Goal: Transaction & Acquisition: Purchase product/service

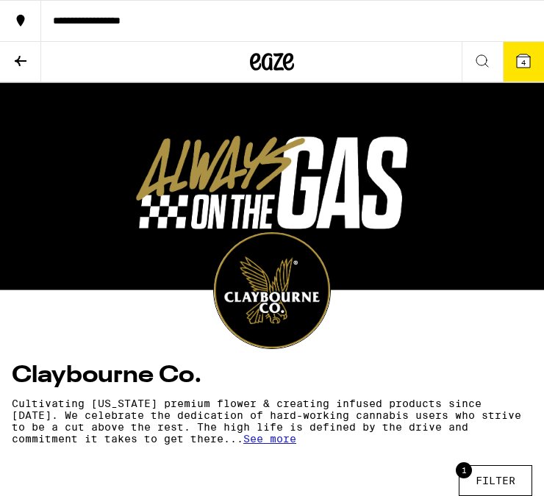
click at [522, 65] on span "4" at bounding box center [523, 62] width 4 height 9
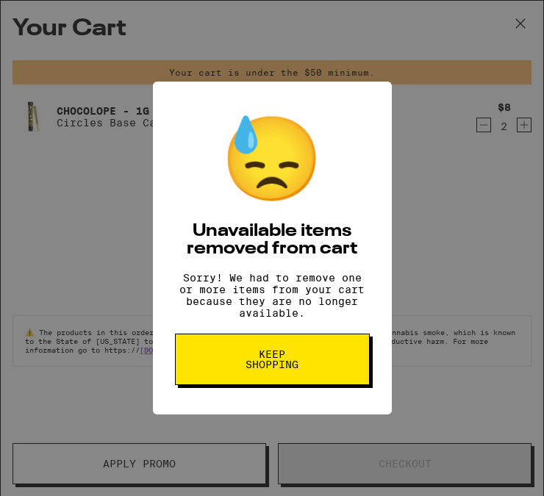
click at [437, 265] on div "😓 Unavailable items removed from cart Sorry! We had to remove one or more items…" at bounding box center [272, 248] width 544 height 496
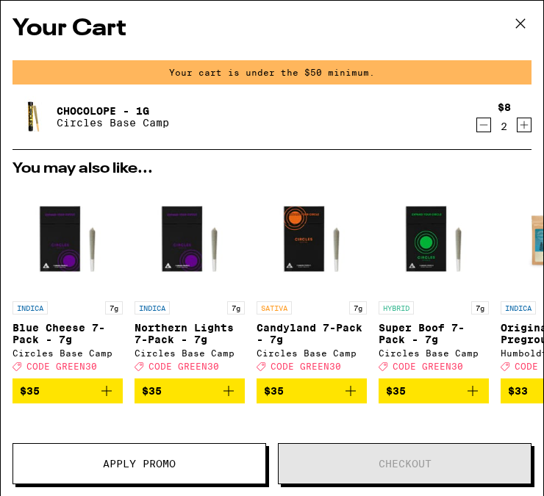
click at [482, 125] on icon "Decrement" at bounding box center [484, 125] width 8 height 0
click at [481, 126] on icon "Decrement" at bounding box center [483, 125] width 13 height 18
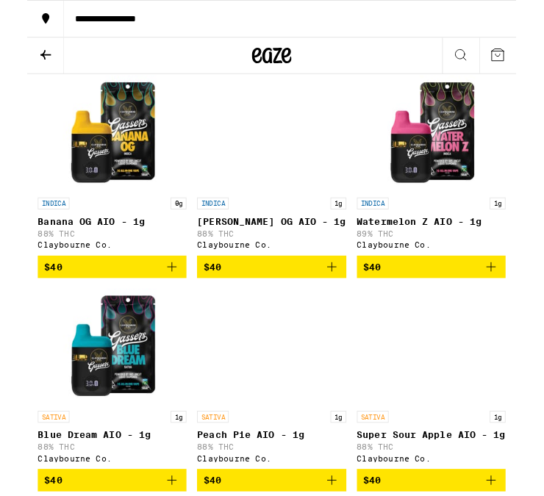
scroll to position [450, 0]
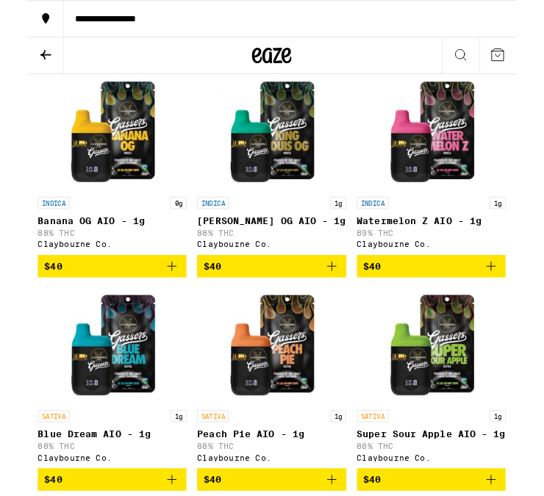
click at [18, 62] on icon at bounding box center [21, 61] width 12 height 10
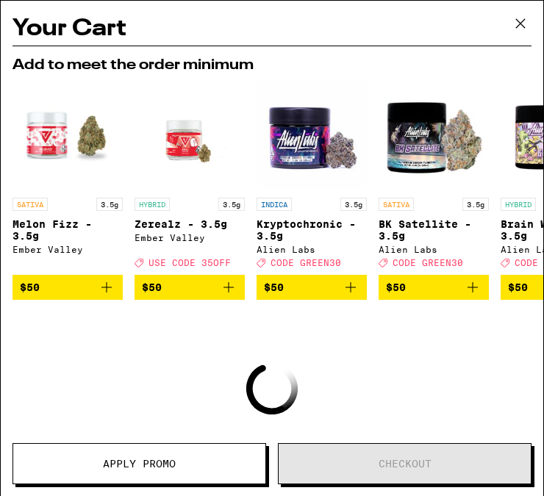
click at [515, 29] on icon at bounding box center [520, 23] width 22 height 22
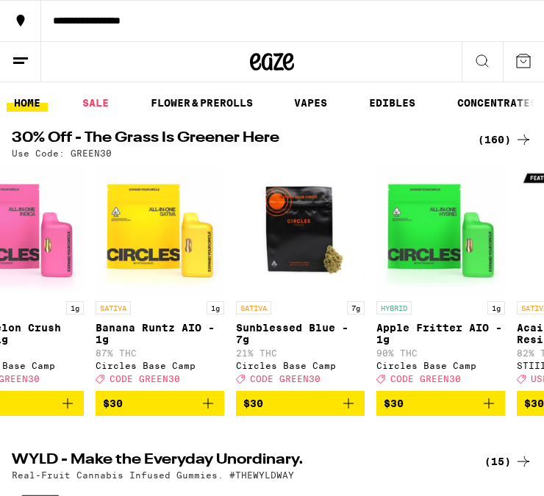
scroll to position [0, 11869]
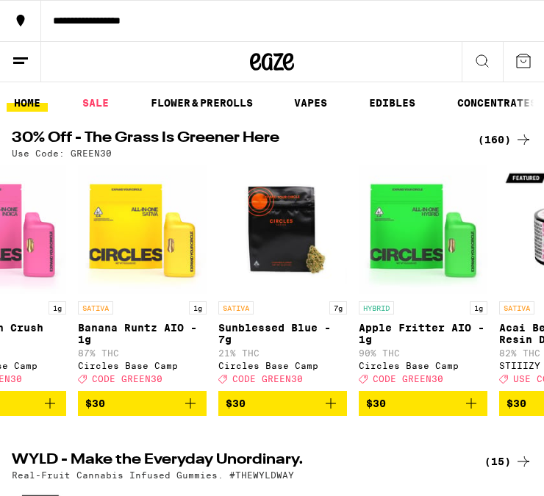
click at [282, 412] on span "$30" at bounding box center [283, 404] width 114 height 18
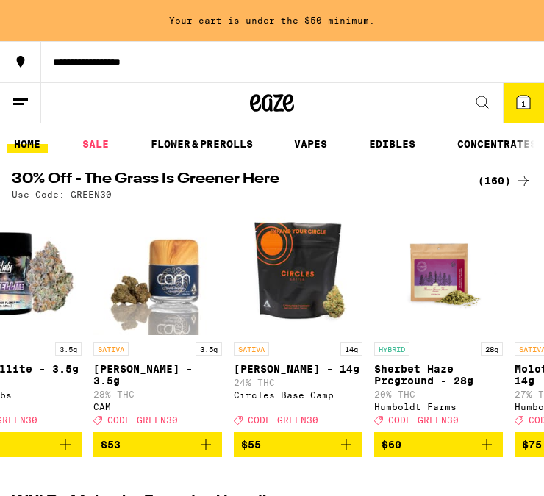
scroll to position [0, 20828]
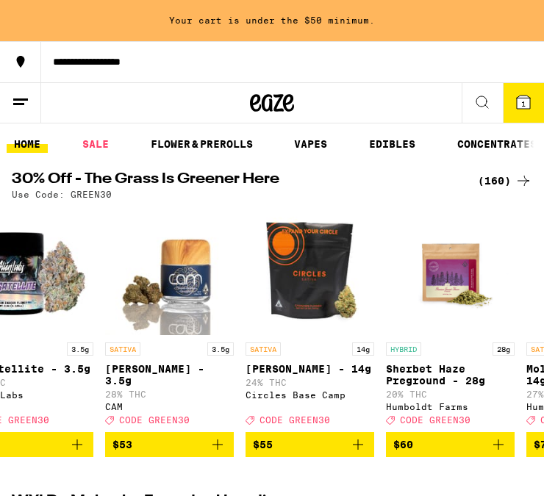
click at [165, 454] on span "$53" at bounding box center [169, 445] width 114 height 18
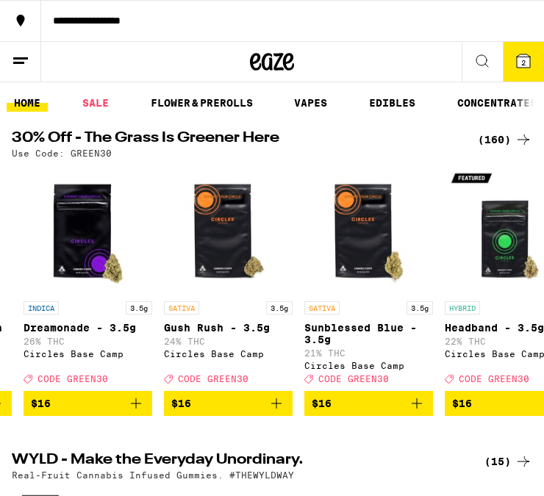
scroll to position [0, 2654]
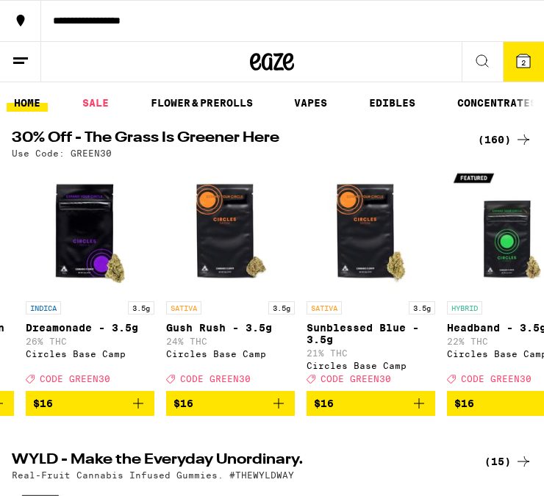
click at [400, 94] on link "EDIBLES" at bounding box center [392, 103] width 61 height 18
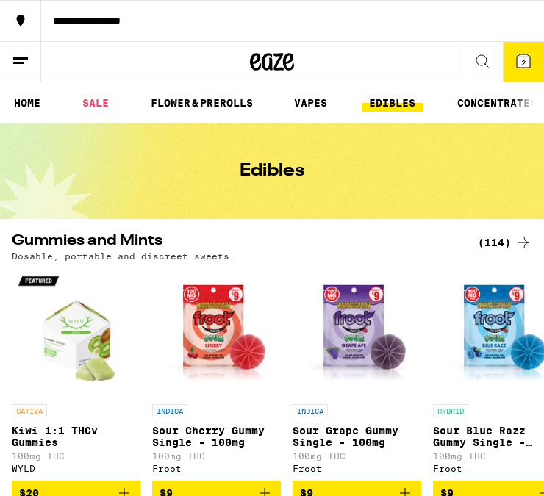
click at [95, 106] on link "SALE" at bounding box center [95, 103] width 41 height 18
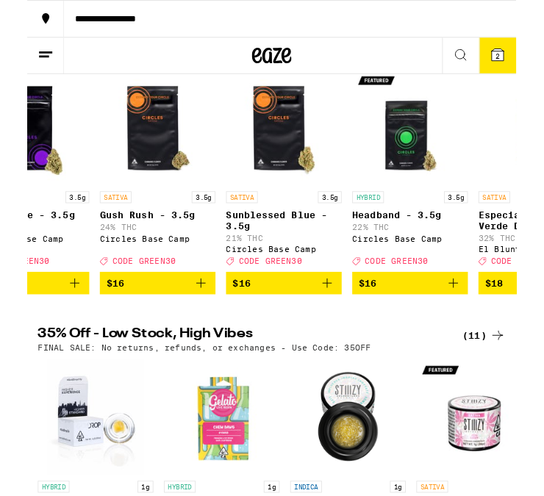
scroll to position [0, 2740]
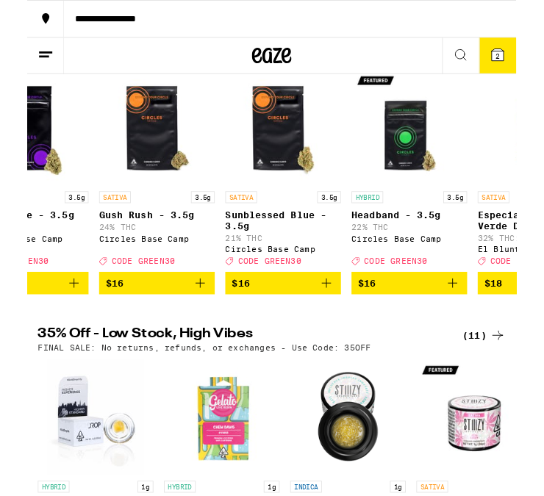
click at [151, 324] on span "$16" at bounding box center [144, 316] width 114 height 18
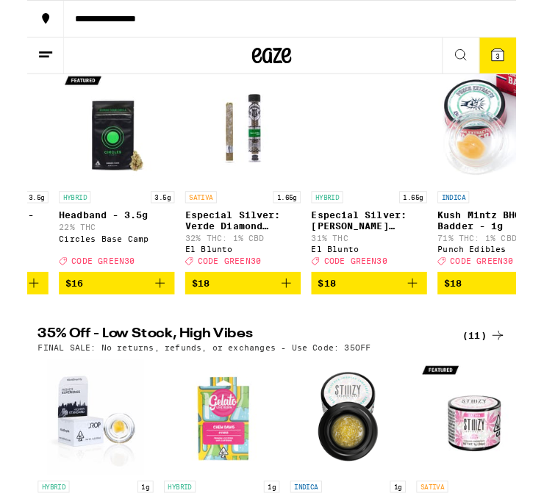
scroll to position [0, 3064]
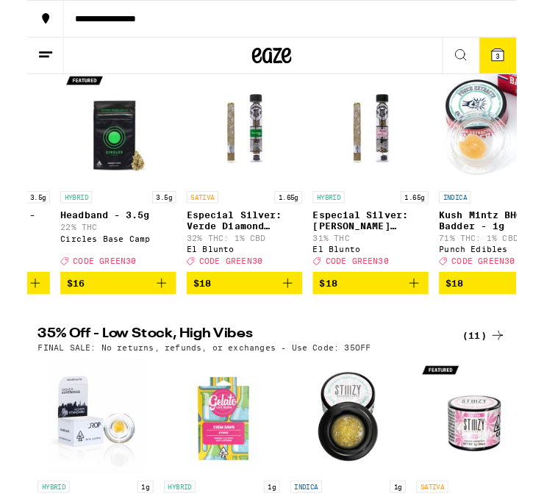
click at [523, 59] on span "3" at bounding box center [523, 62] width 4 height 9
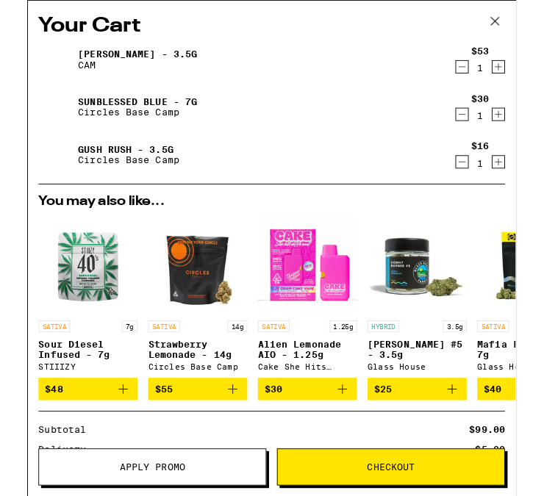
scroll to position [184, 0]
click at [35, 74] on img at bounding box center [32, 66] width 41 height 41
click at [513, 18] on icon at bounding box center [520, 23] width 22 height 22
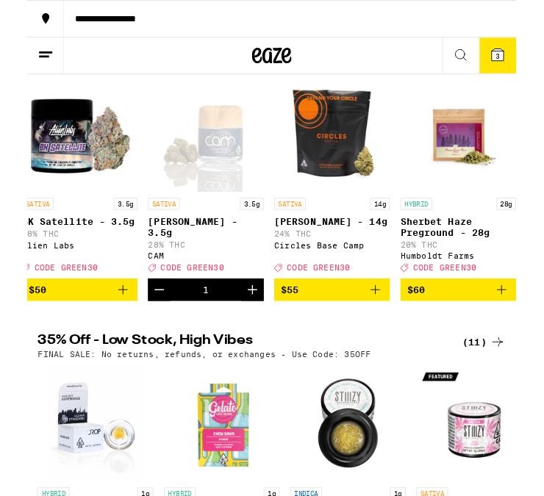
scroll to position [0, 20798]
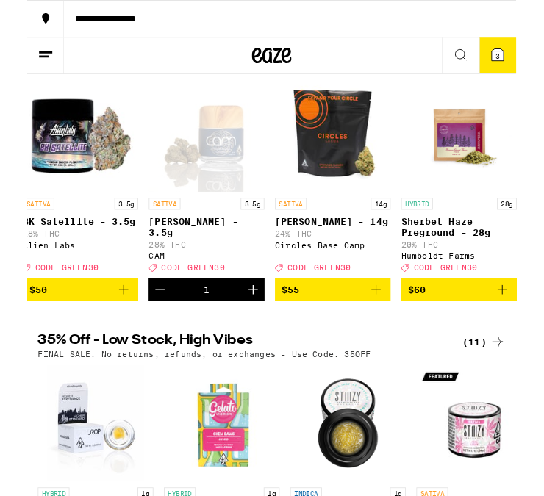
click at [204, 167] on div "Open page for Jack Herer - 3.5g from CAM" at bounding box center [199, 149] width 129 height 129
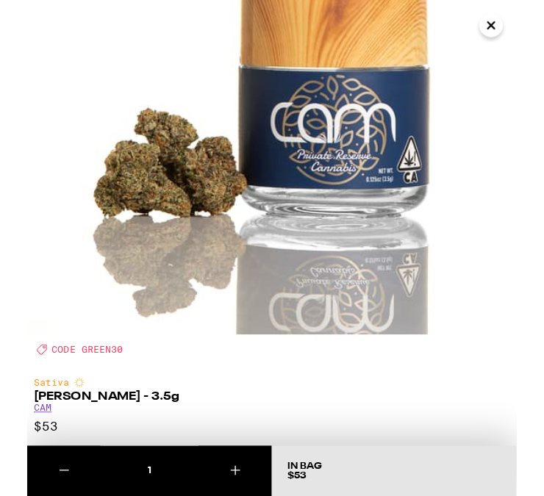
scroll to position [171, 0]
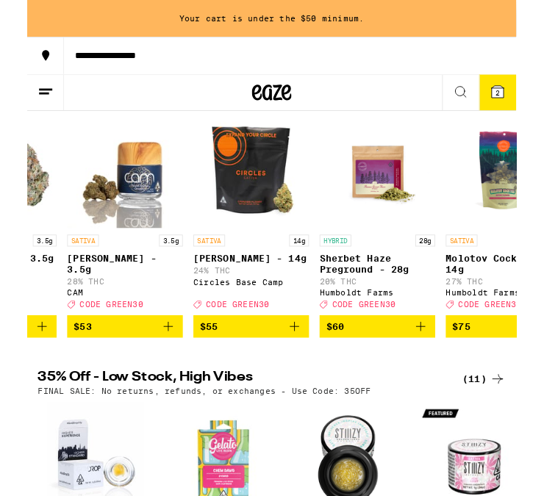
scroll to position [0, 20897]
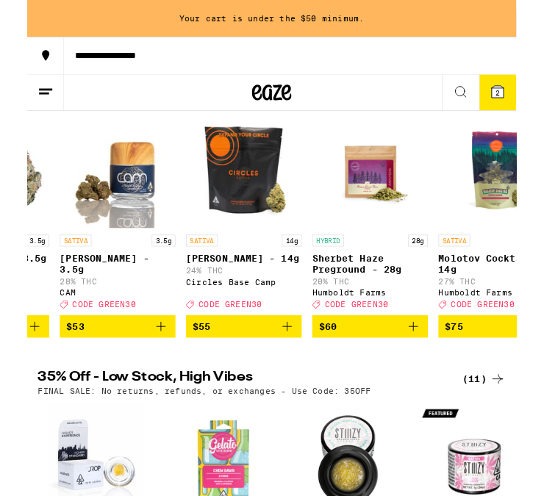
click at [226, 373] on span "$55" at bounding box center [241, 364] width 114 height 18
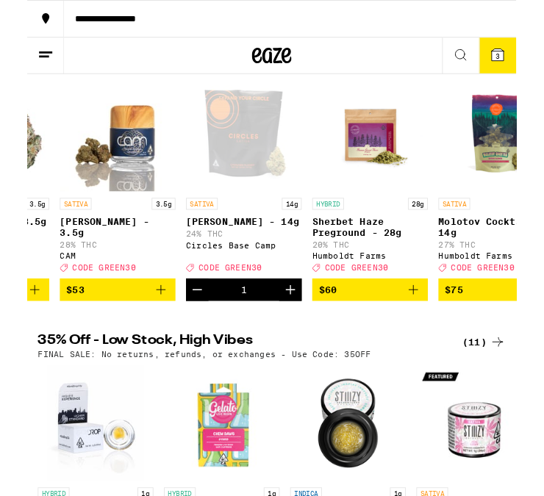
click at [518, 62] on icon at bounding box center [523, 60] width 13 height 13
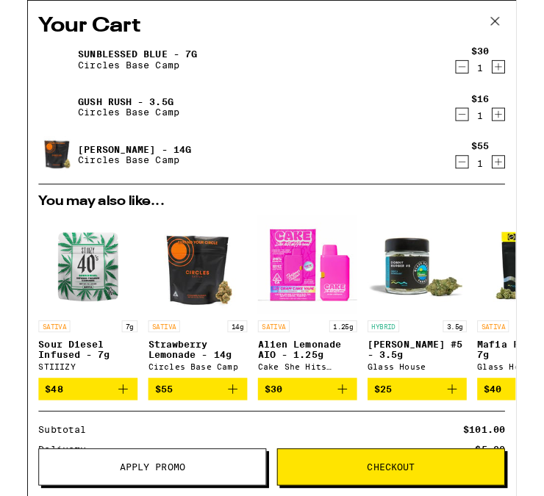
click at [479, 129] on icon "Decrement" at bounding box center [483, 127] width 13 height 18
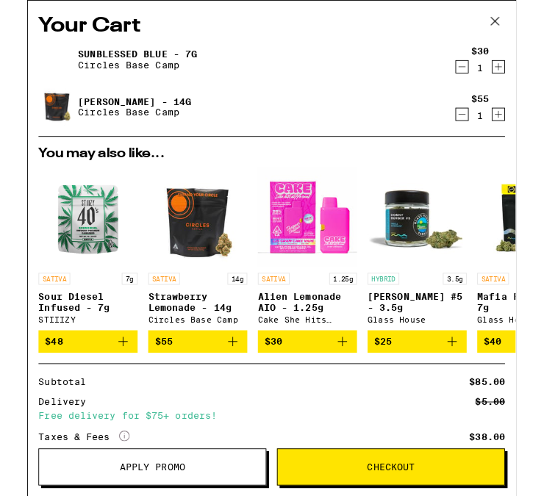
click at [518, 15] on icon at bounding box center [520, 23] width 22 height 22
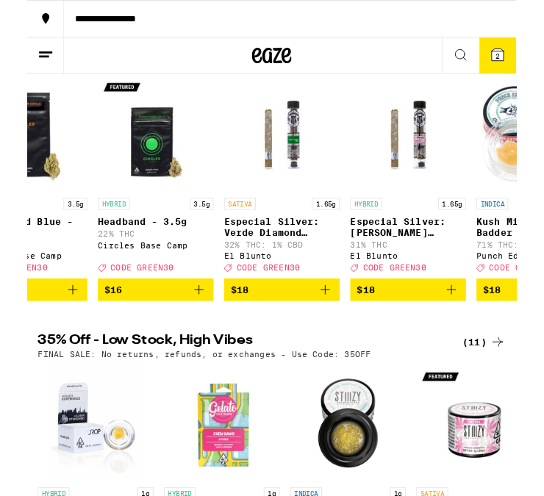
scroll to position [0, 3077]
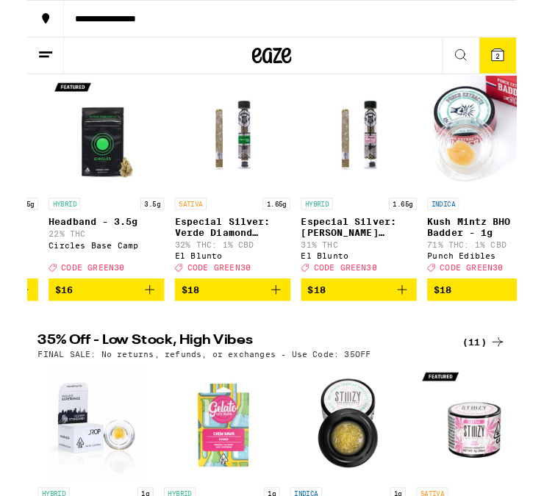
click at [198, 160] on img "Open page for Especial Silver: Verde Diamond Infused Blunt - 1.65g from El Blun…" at bounding box center [228, 149] width 129 height 129
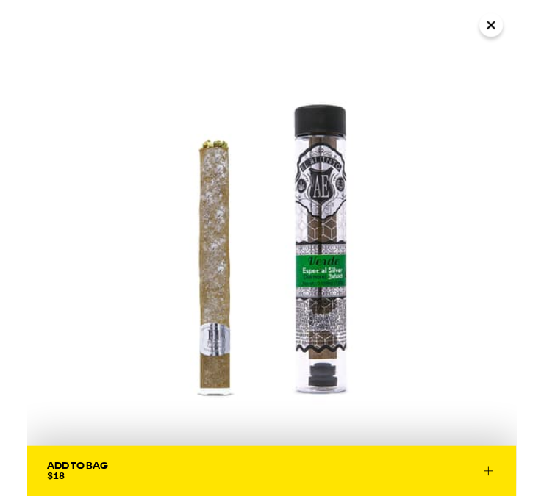
click at [510, 33] on icon "Close" at bounding box center [516, 28] width 18 height 22
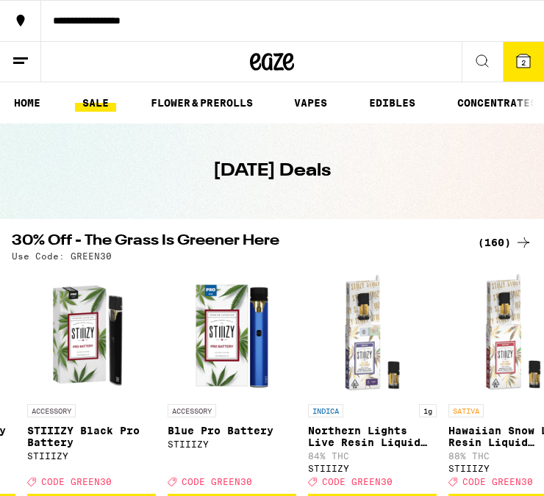
click at [214, 99] on link "FLOWER & PREROLLS" at bounding box center [201, 103] width 117 height 18
click at [201, 101] on link "FLOWER & PREROLLS" at bounding box center [201, 103] width 117 height 18
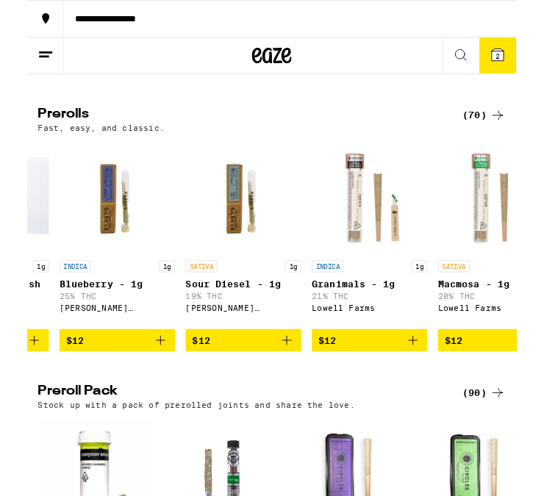
scroll to position [0, 2838]
